Goal: Use online tool/utility: Utilize a website feature to perform a specific function

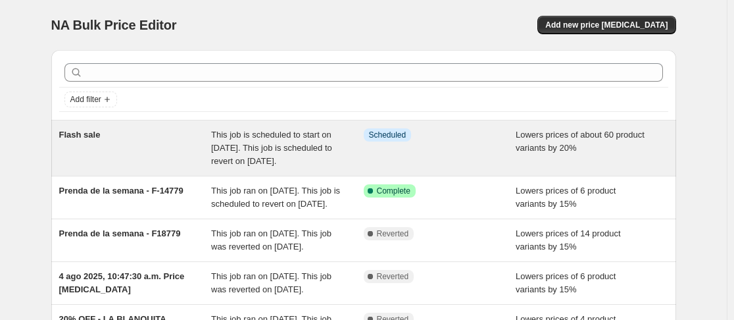
click at [262, 150] on span "This job is scheduled to start on [DATE]. This job is scheduled to revert on [D…" at bounding box center [271, 148] width 121 height 36
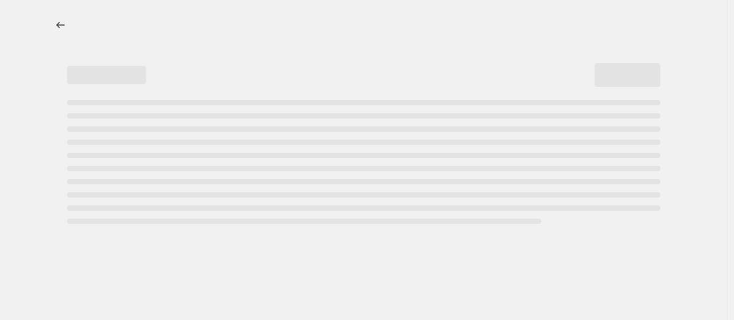
select select "percentage"
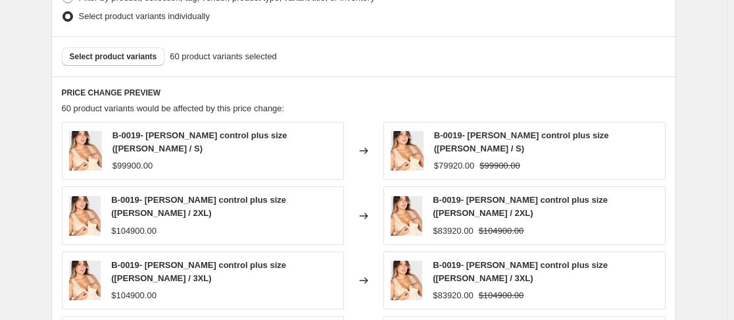
scroll to position [775, 0]
click at [114, 59] on span "Select product variants" at bounding box center [114, 56] width 88 height 11
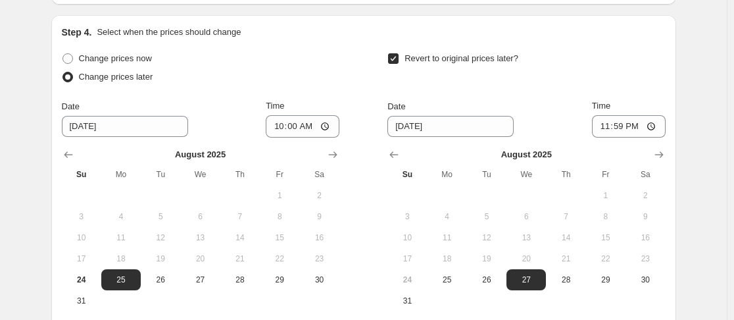
scroll to position [1367, 0]
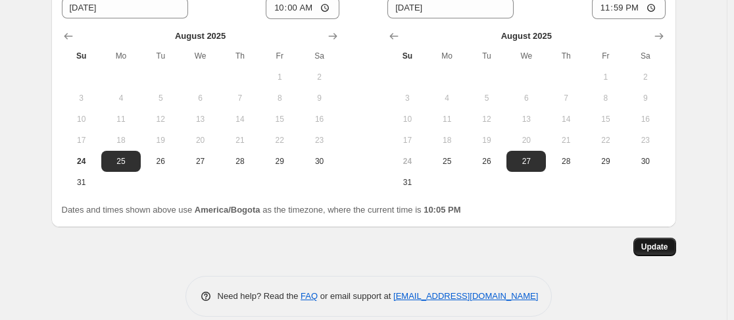
click at [653, 239] on button "Update" at bounding box center [655, 247] width 43 height 18
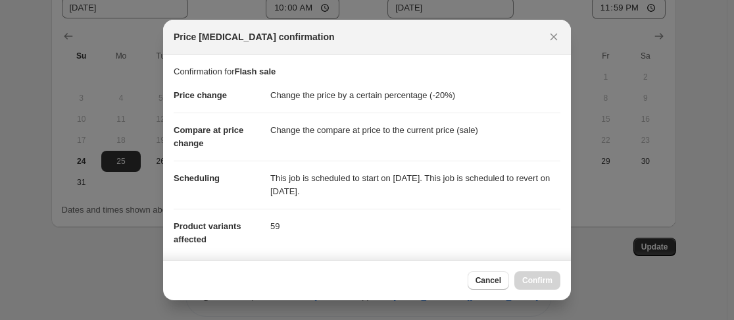
scroll to position [232, 0]
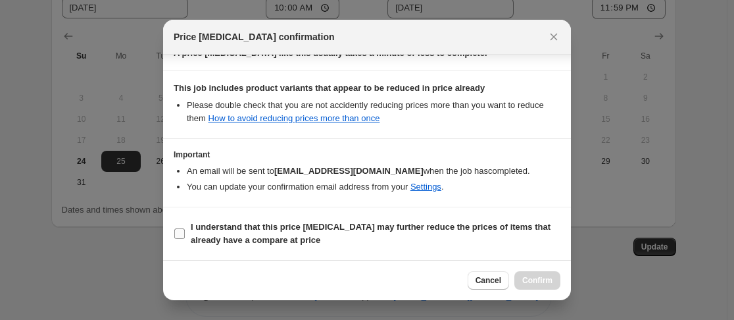
click at [178, 234] on input "I understand that this price [MEDICAL_DATA] may further reduce the prices of it…" at bounding box center [179, 233] width 11 height 11
checkbox input "true"
click at [531, 272] on button "Confirm" at bounding box center [538, 280] width 46 height 18
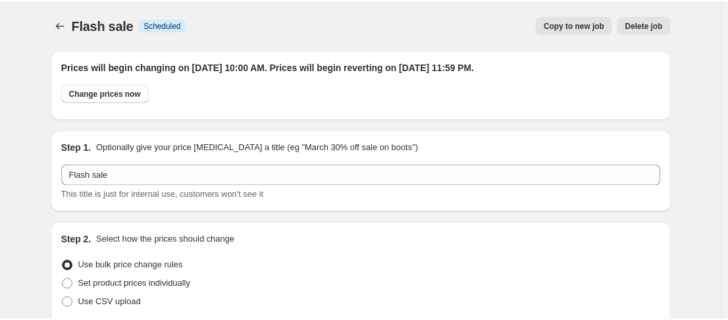
scroll to position [1367, 0]
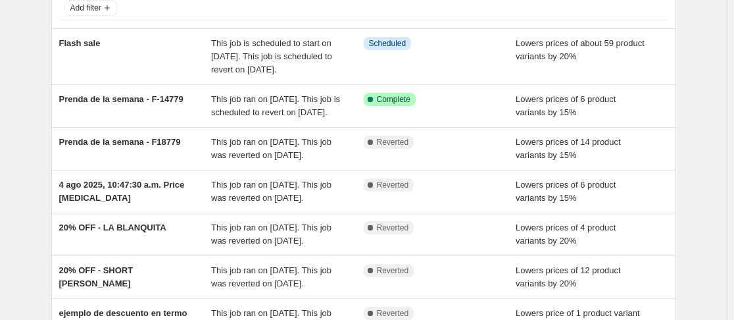
scroll to position [86, 0]
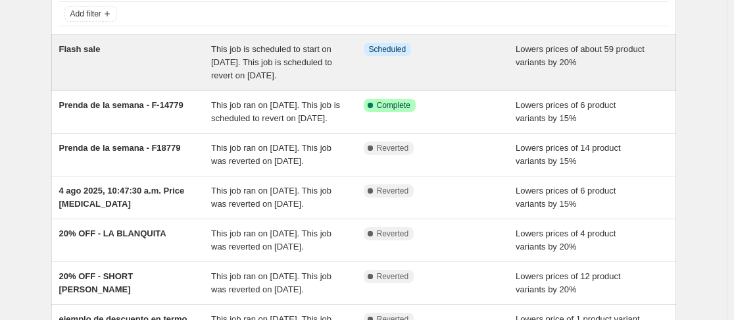
click at [278, 64] on span "This job is scheduled to start on [DATE]. This job is scheduled to revert on [D…" at bounding box center [271, 62] width 121 height 36
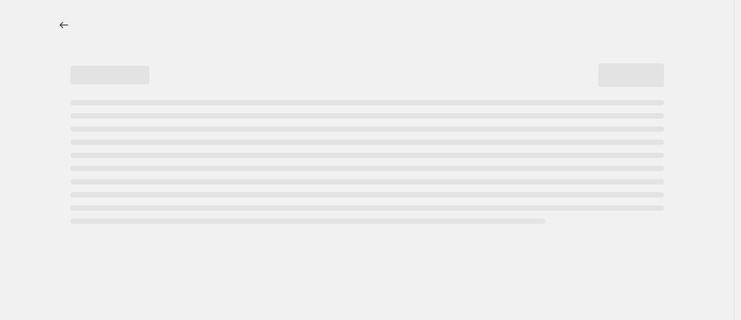
select select "percentage"
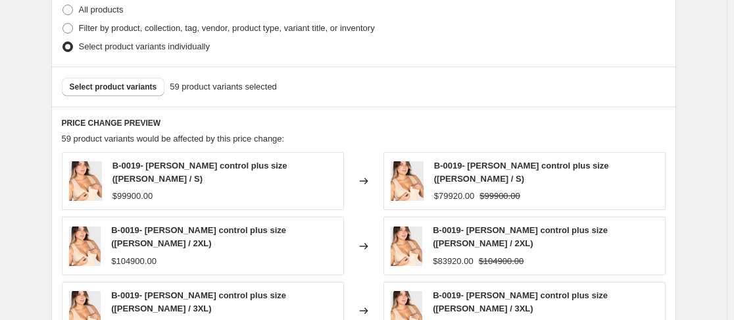
scroll to position [746, 0]
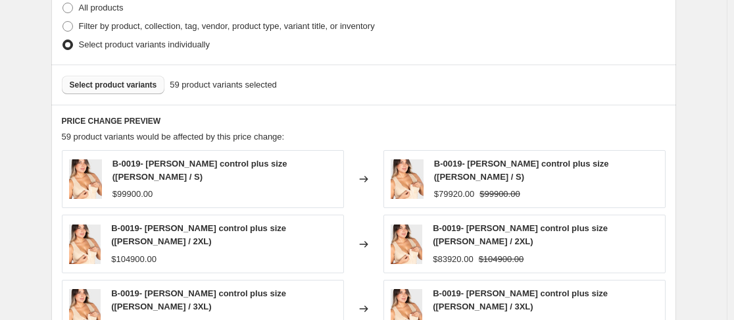
click at [104, 82] on span "Select product variants" at bounding box center [114, 85] width 88 height 11
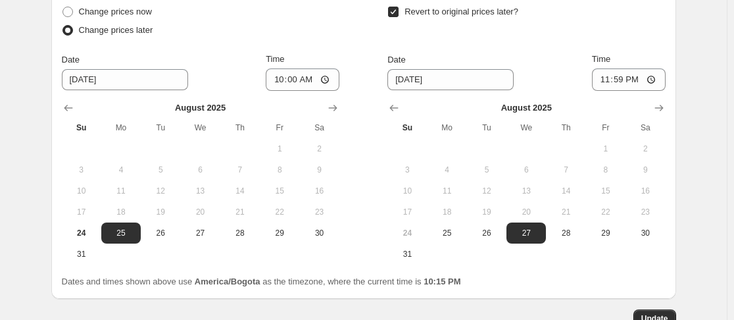
scroll to position [1367, 0]
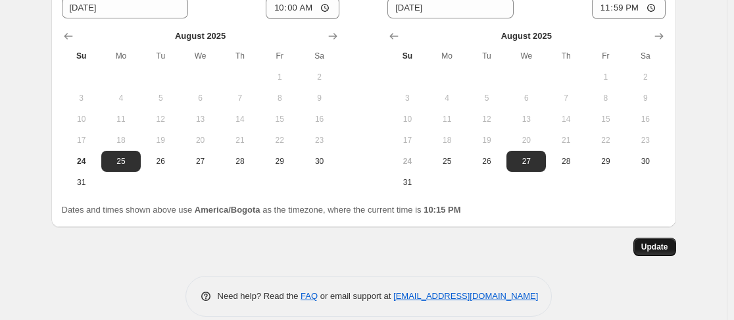
click at [667, 238] on button "Update" at bounding box center [655, 247] width 43 height 18
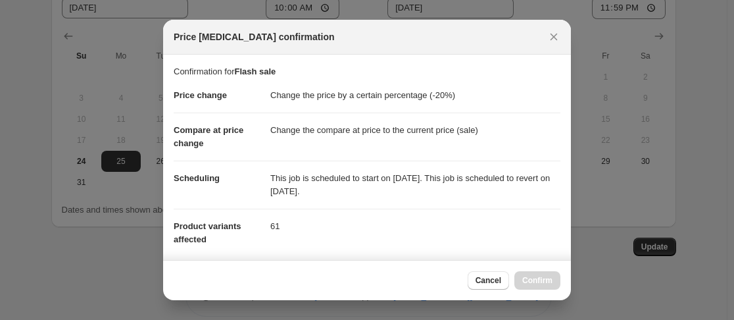
scroll to position [232, 0]
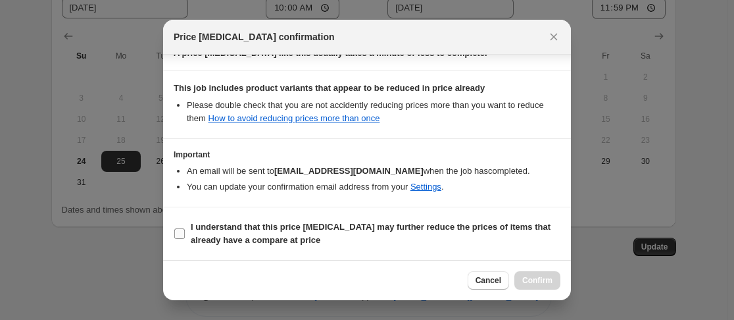
click at [178, 231] on input "I understand that this price [MEDICAL_DATA] may further reduce the prices of it…" at bounding box center [179, 233] width 11 height 11
checkbox input "true"
click at [533, 284] on span "Confirm" at bounding box center [537, 280] width 30 height 11
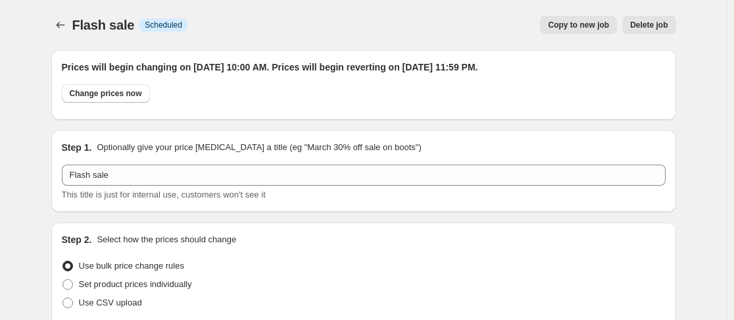
scroll to position [1367, 0]
